Goal: Register for event/course

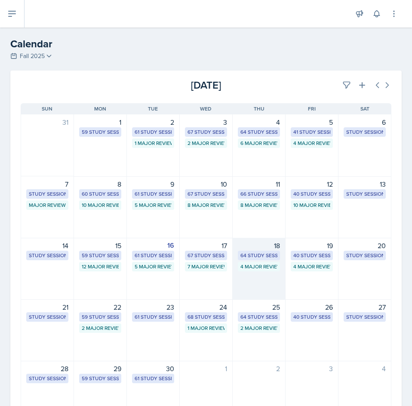
click at [270, 254] on div "64 Study Sessions" at bounding box center [258, 256] width 37 height 8
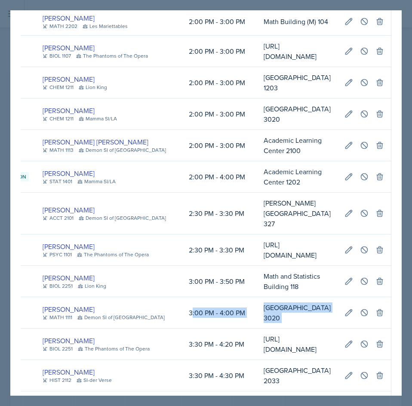
scroll to position [0, 588]
drag, startPoint x: 238, startPoint y: 200, endPoint x: 384, endPoint y: 195, distance: 145.5
click at [384, 297] on tr "Study Session Th [PERSON_NAME] MATH 1111 Demon SI of [GEOGRAPHIC_DATA] 3:00 PM …" at bounding box center [174, 312] width 434 height 31
click at [363, 305] on button at bounding box center [364, 312] width 15 height 15
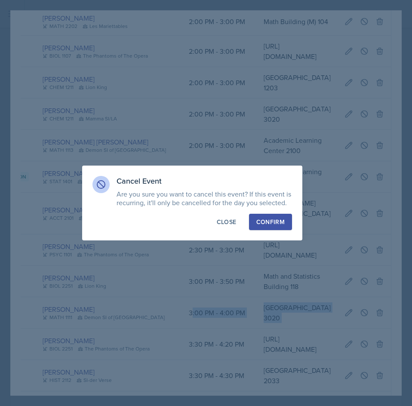
click at [264, 223] on div "Confirm" at bounding box center [270, 222] width 28 height 9
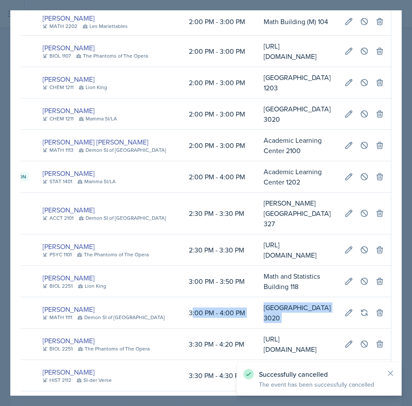
drag, startPoint x: 310, startPoint y: 199, endPoint x: 268, endPoint y: 209, distance: 42.7
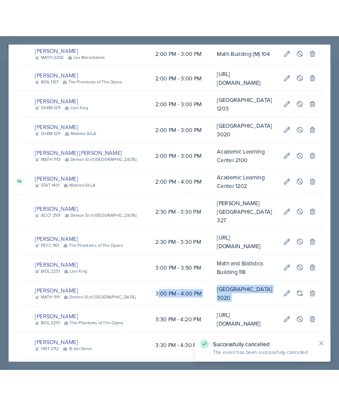
scroll to position [0, 0]
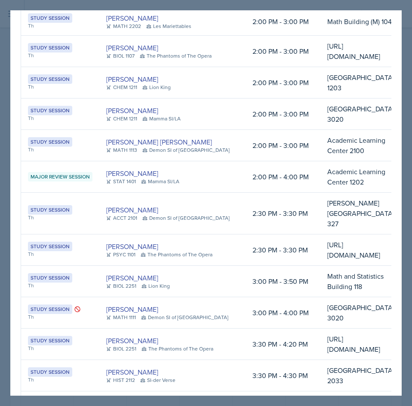
click at [333, 2] on div at bounding box center [206, 203] width 412 height 406
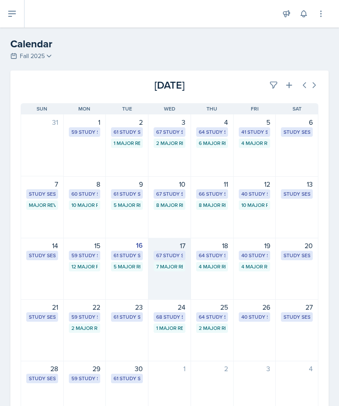
click at [180, 262] on div "7 Major Review Sessions" at bounding box center [170, 266] width 32 height 9
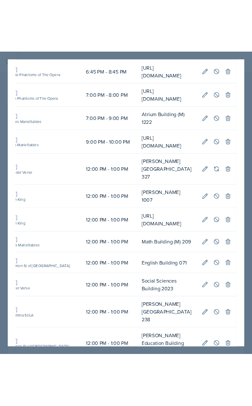
scroll to position [0, 371]
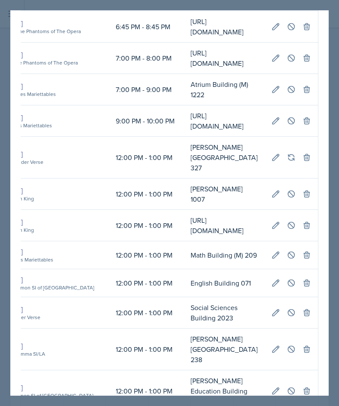
drag, startPoint x: 224, startPoint y: 287, endPoint x: 340, endPoint y: 281, distance: 115.9
click at [339, 281] on html "SI Documents Director Dashboard Calendar Reports Users All Users Si leaders Tea…" at bounding box center [169, 203] width 339 height 406
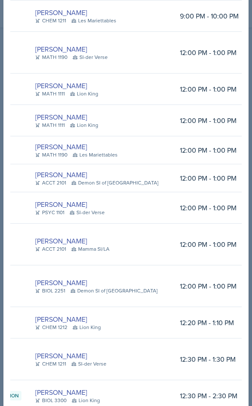
scroll to position [0, 0]
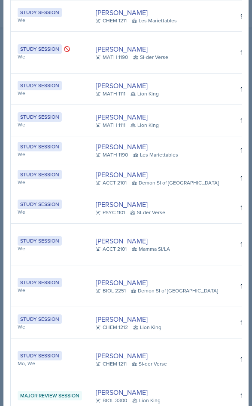
click at [90, 185] on td "[PERSON_NAME] ACCT 2101 Demon SI of [GEOGRAPHIC_DATA]" at bounding box center [161, 178] width 145 height 28
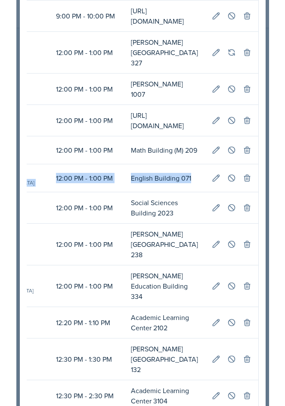
scroll to position [0, 437]
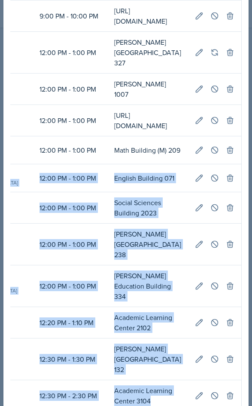
drag, startPoint x: 90, startPoint y: 185, endPoint x: 237, endPoint y: 192, distance: 146.8
click at [211, 182] on icon at bounding box center [215, 178] width 9 height 9
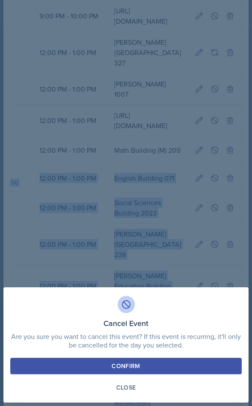
click at [135, 365] on div "Confirm" at bounding box center [126, 366] width 28 height 9
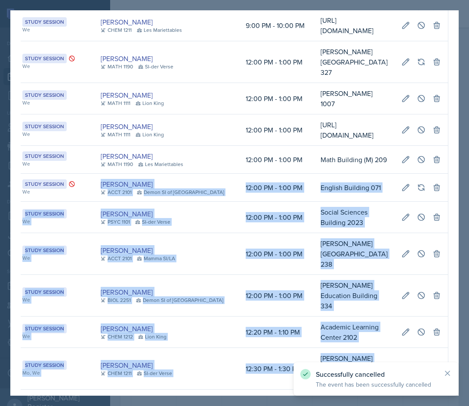
scroll to position [0, 241]
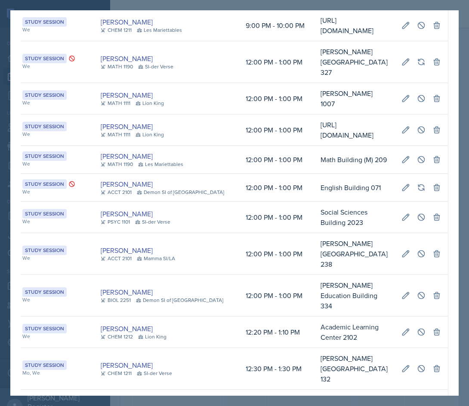
click at [412, 33] on div at bounding box center [234, 203] width 469 height 406
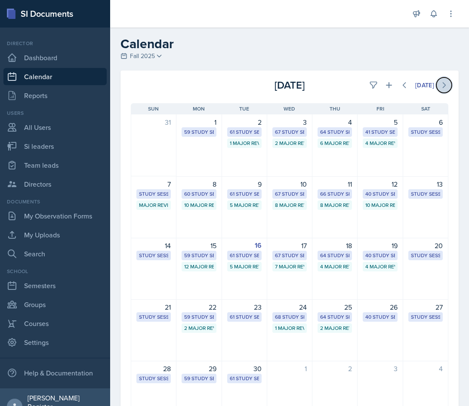
click at [412, 87] on icon at bounding box center [444, 85] width 9 height 9
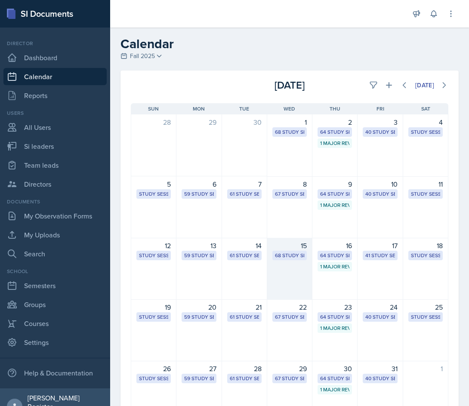
click at [286, 261] on div "15 68 Study Sessions" at bounding box center [289, 269] width 45 height 62
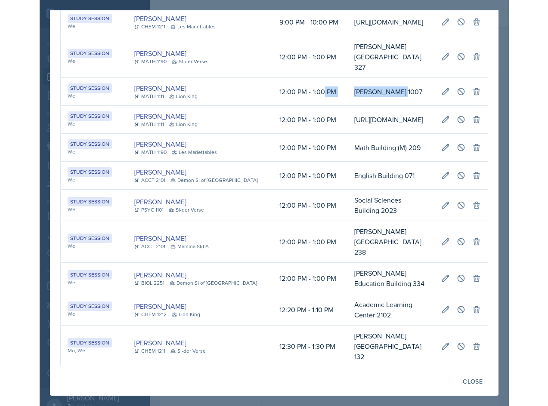
scroll to position [0, 229]
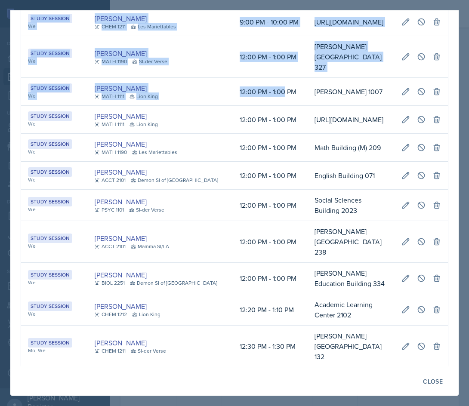
drag, startPoint x: 267, startPoint y: 96, endPoint x: 457, endPoint y: 96, distance: 190.1
click at [412, 96] on div "[DATE] Event User Time Location Study Session We, Fr [PERSON_NAME] MATH 1113 SI…" at bounding box center [234, 202] width 448 height 385
click at [412, 99] on button at bounding box center [420, 91] width 15 height 15
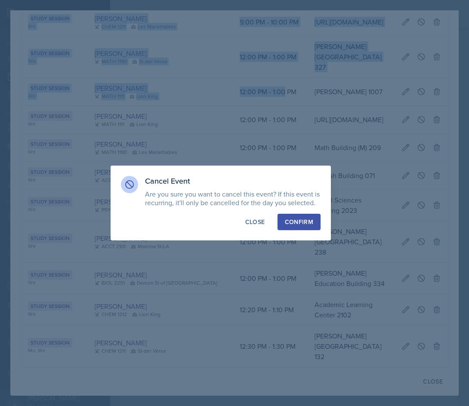
click at [308, 225] on div "Confirm" at bounding box center [299, 222] width 28 height 9
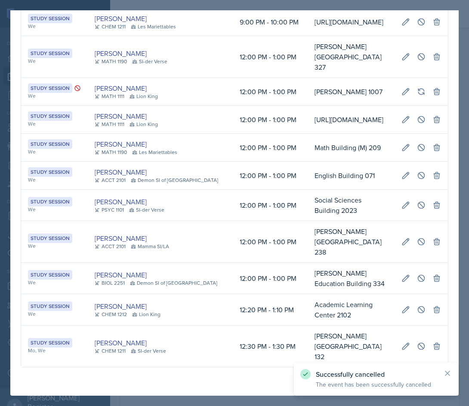
click at [412, 7] on div at bounding box center [234, 203] width 469 height 406
